Goal: Contribute content: Add original content to the website for others to see

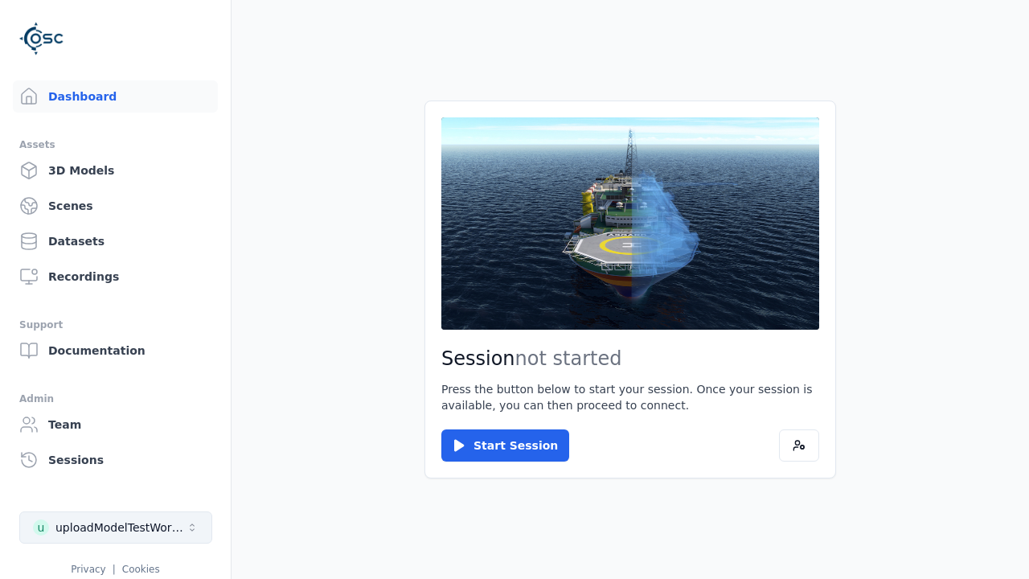
click at [68, 519] on div "uploadModelTestWorkspace" at bounding box center [120, 527] width 130 height 16
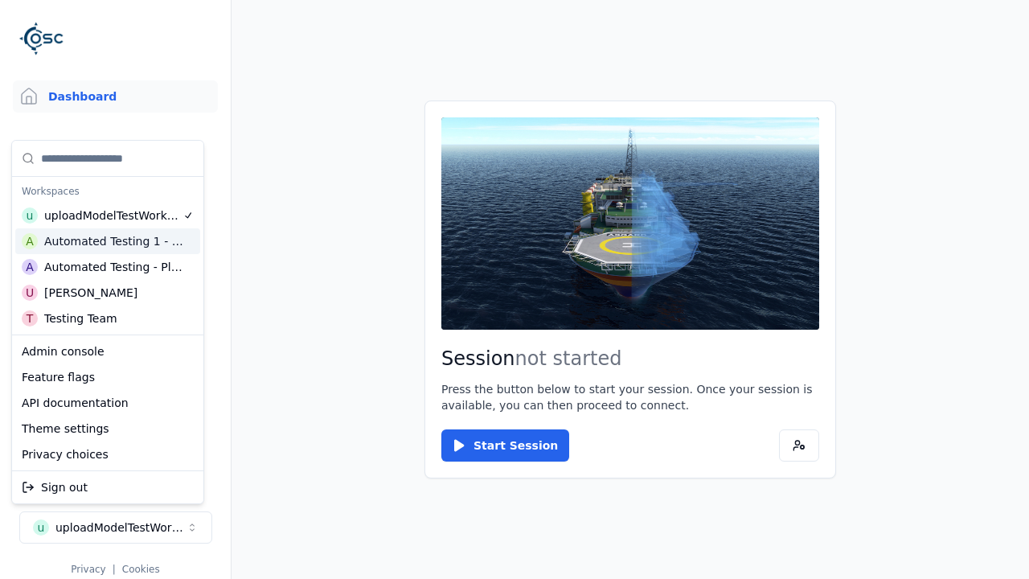
click at [127, 250] on div "A Automated Testing 1 - Playwright" at bounding box center [107, 241] width 185 height 26
click at [323, 227] on html "Support Dashboard Assets 3D Models Scenes Datasets Recordings Support Documenta…" at bounding box center [514, 289] width 1029 height 579
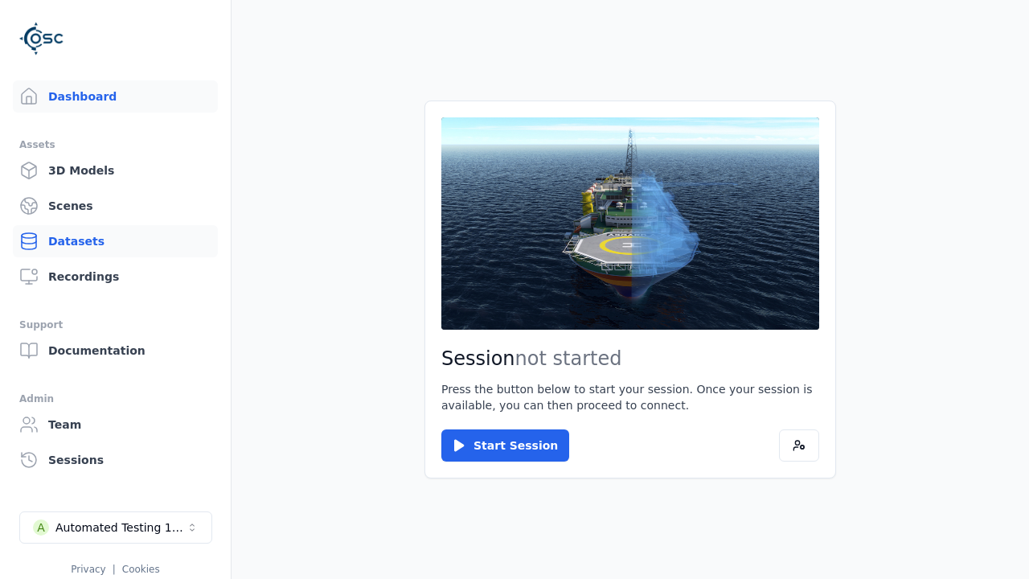
click at [115, 241] on link "Datasets" at bounding box center [115, 241] width 205 height 32
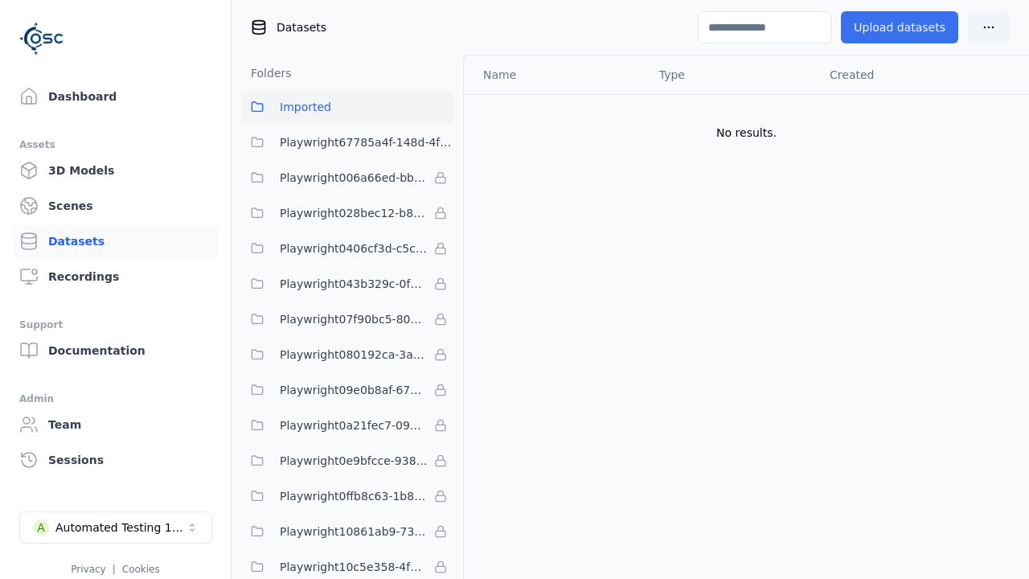
click at [905, 27] on button "Upload datasets" at bounding box center [898, 27] width 117 height 32
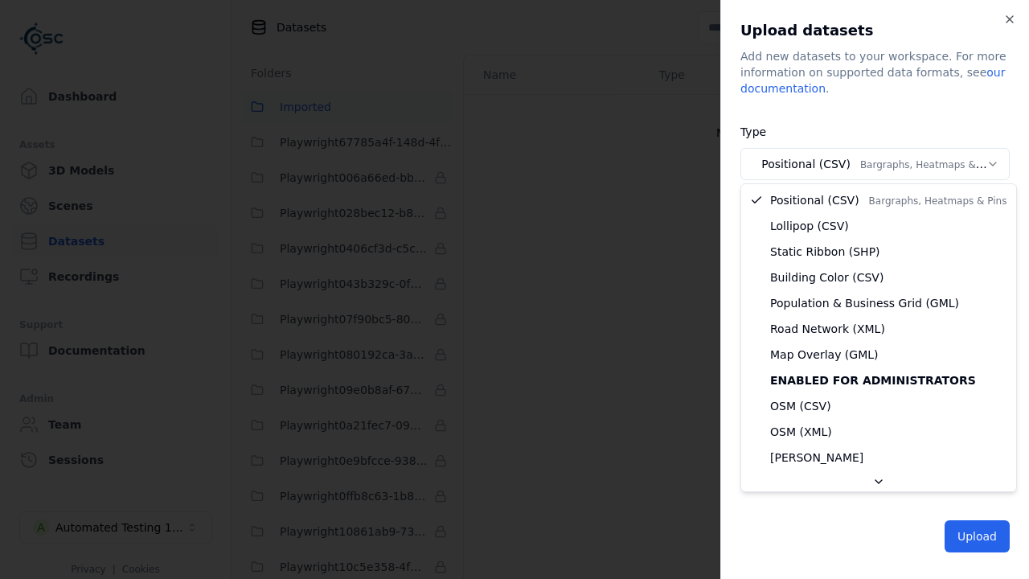
click at [874, 164] on body "Support Dashboard Assets 3D Models Scenes Datasets Recordings Support Documenta…" at bounding box center [514, 289] width 1029 height 579
select select "*****"
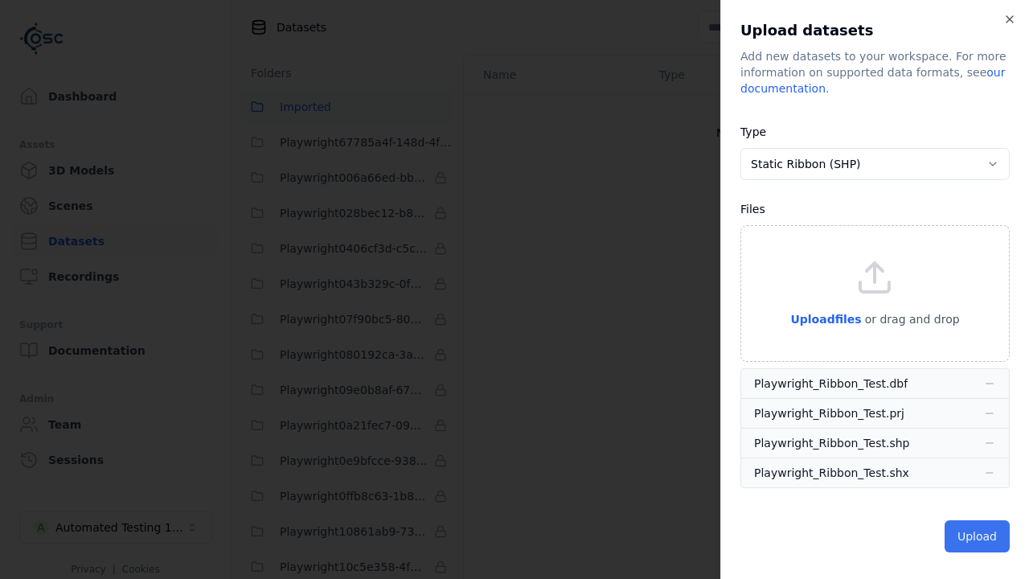
click at [978, 534] on button "Upload" at bounding box center [976, 536] width 65 height 32
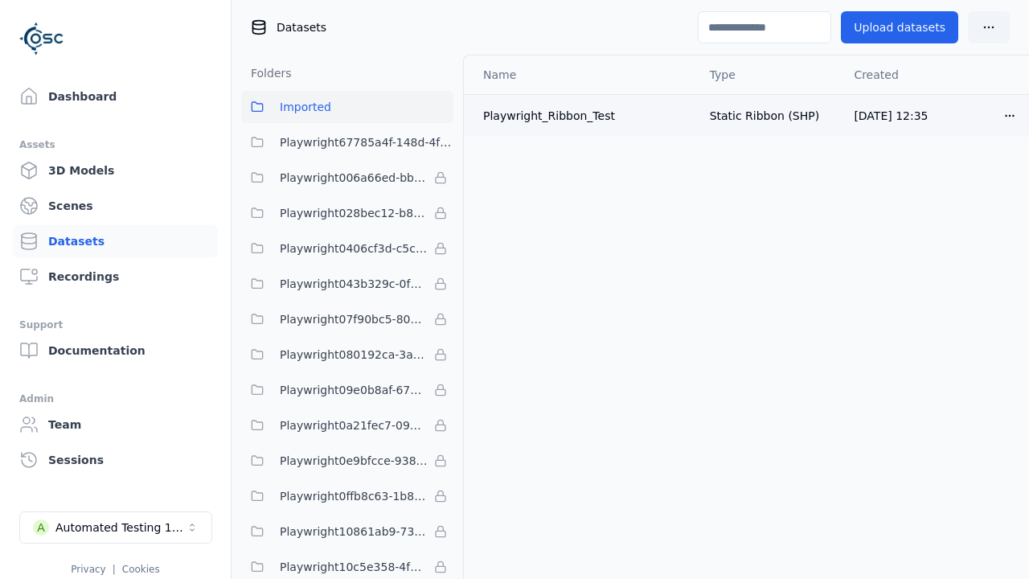
click at [1008, 113] on html "Support Dashboard Assets 3D Models Scenes Datasets Recordings Support Documenta…" at bounding box center [514, 289] width 1029 height 579
click at [978, 183] on div "Delete" at bounding box center [973, 177] width 95 height 26
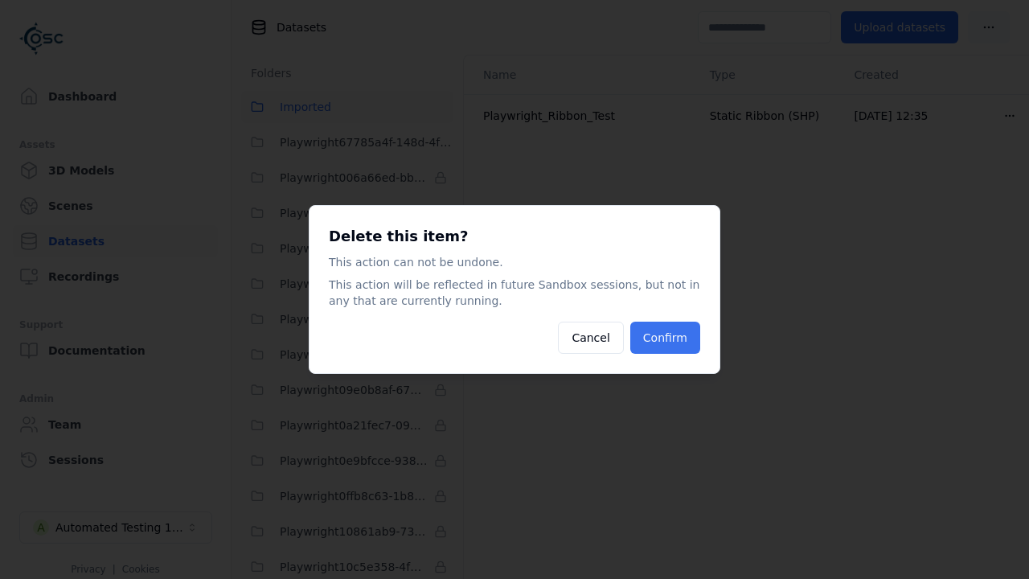
click at [683, 334] on button "Confirm" at bounding box center [665, 337] width 70 height 32
